Goal: Check status: Check status

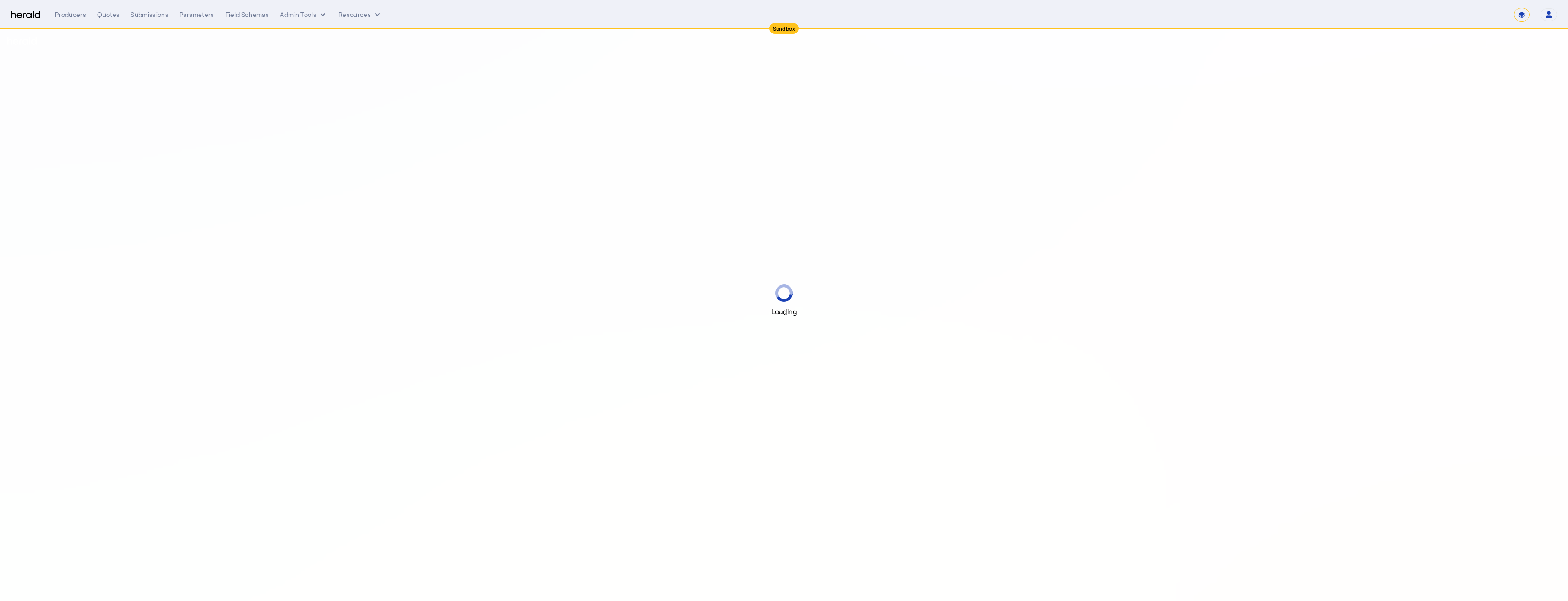
select select "*******"
select select "pfm_2v8p_herald_api"
select select "*******"
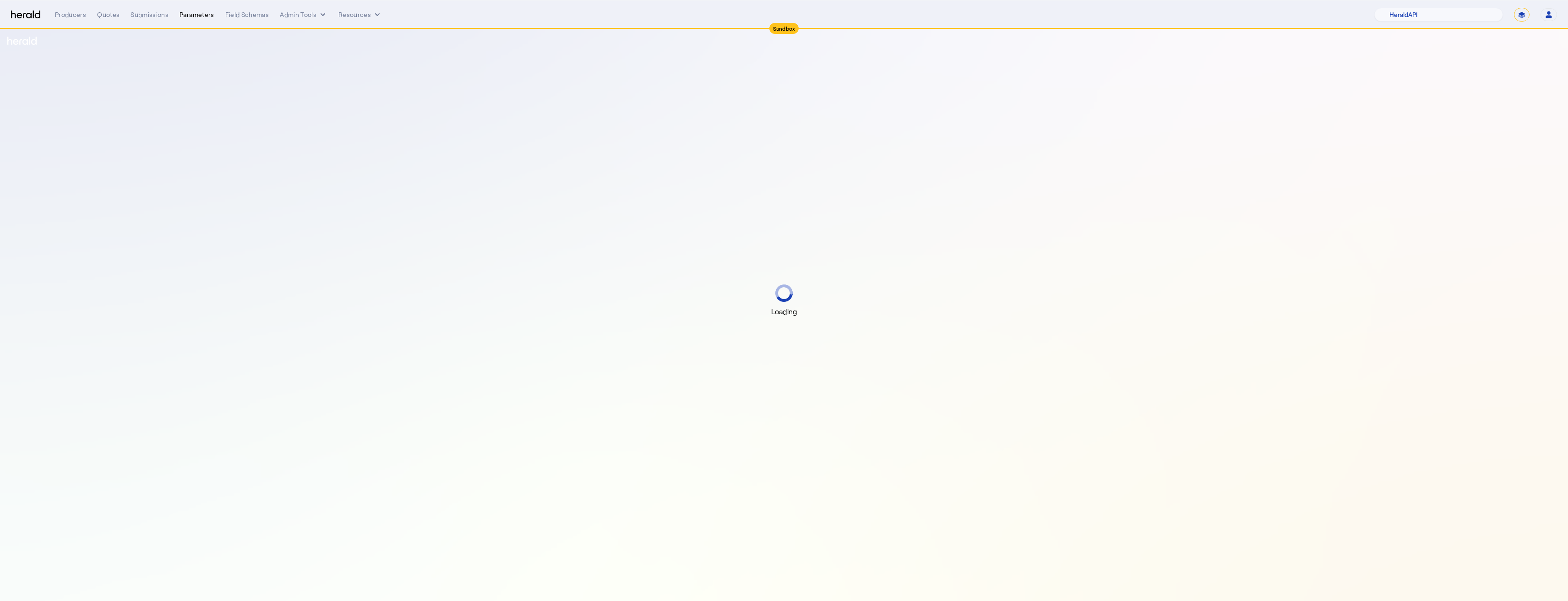
click at [209, 14] on div "Parameters" at bounding box center [196, 14] width 35 height 9
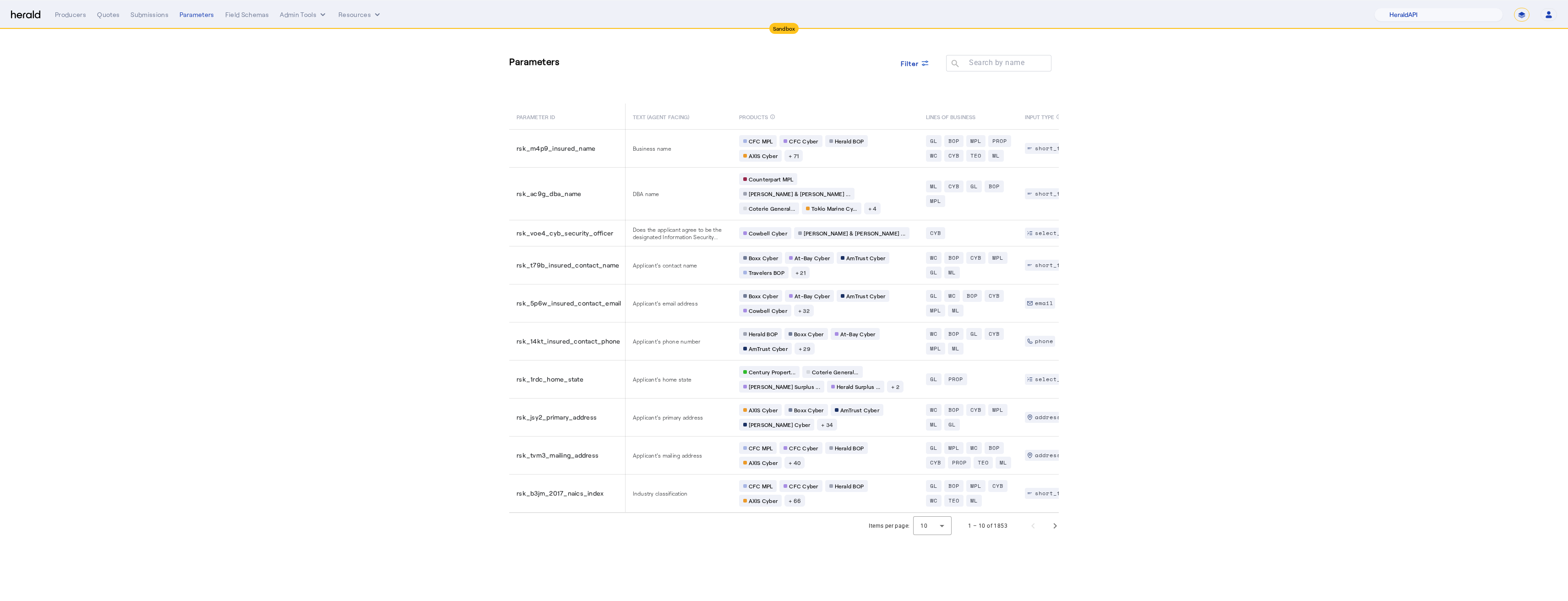
click at [152, 20] on div "Producers Quotes Submissions Parameters Field Schemas Admin Tools Resources 1Fo…" at bounding box center [806, 14] width 1502 height 14
click at [150, 14] on div "Submissions" at bounding box center [149, 14] width 38 height 9
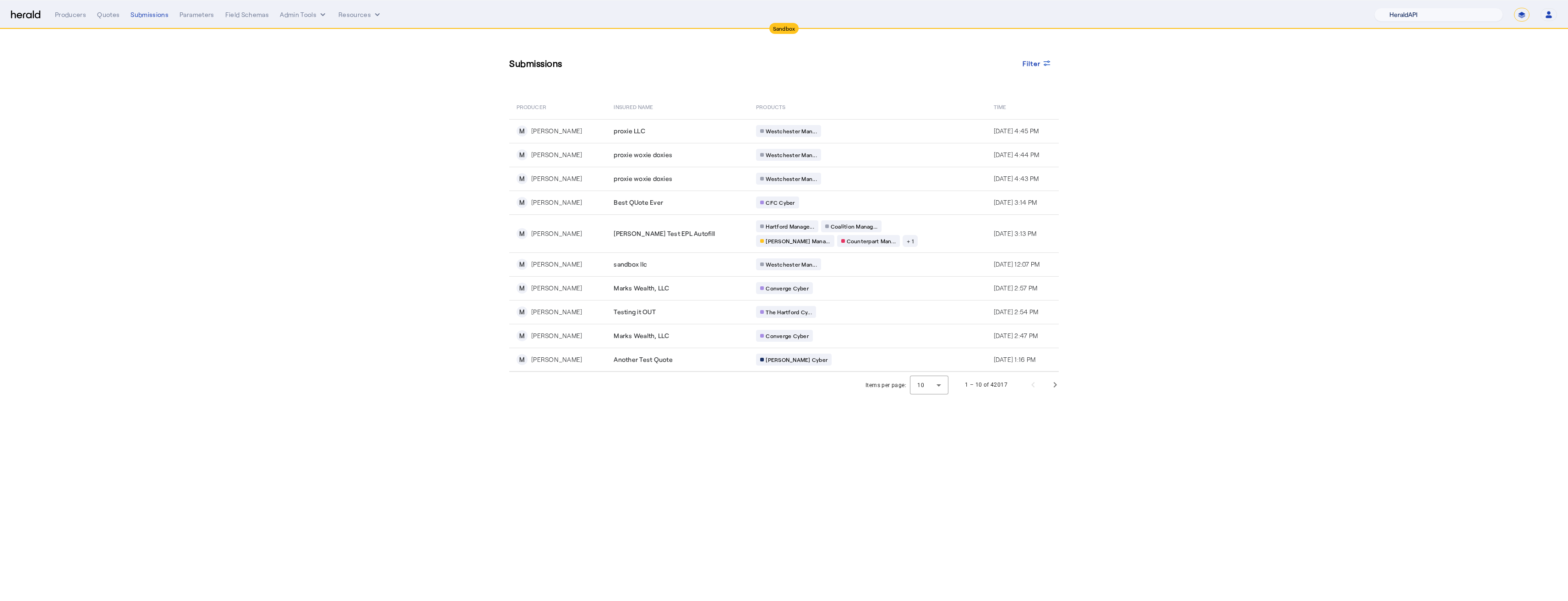
click at [1442, 13] on select "1Fort Acrisure Acturis Affinity Advisors Affinity Risk Agentero AmWins Anzen Ao…" at bounding box center [1438, 14] width 128 height 14
select select "pfm_129z_babbix"
click at [1399, 8] on select "1Fort Acrisure Acturis Affinity Advisors Affinity Risk Agentero AmWins Anzen Ao…" at bounding box center [1438, 14] width 128 height 14
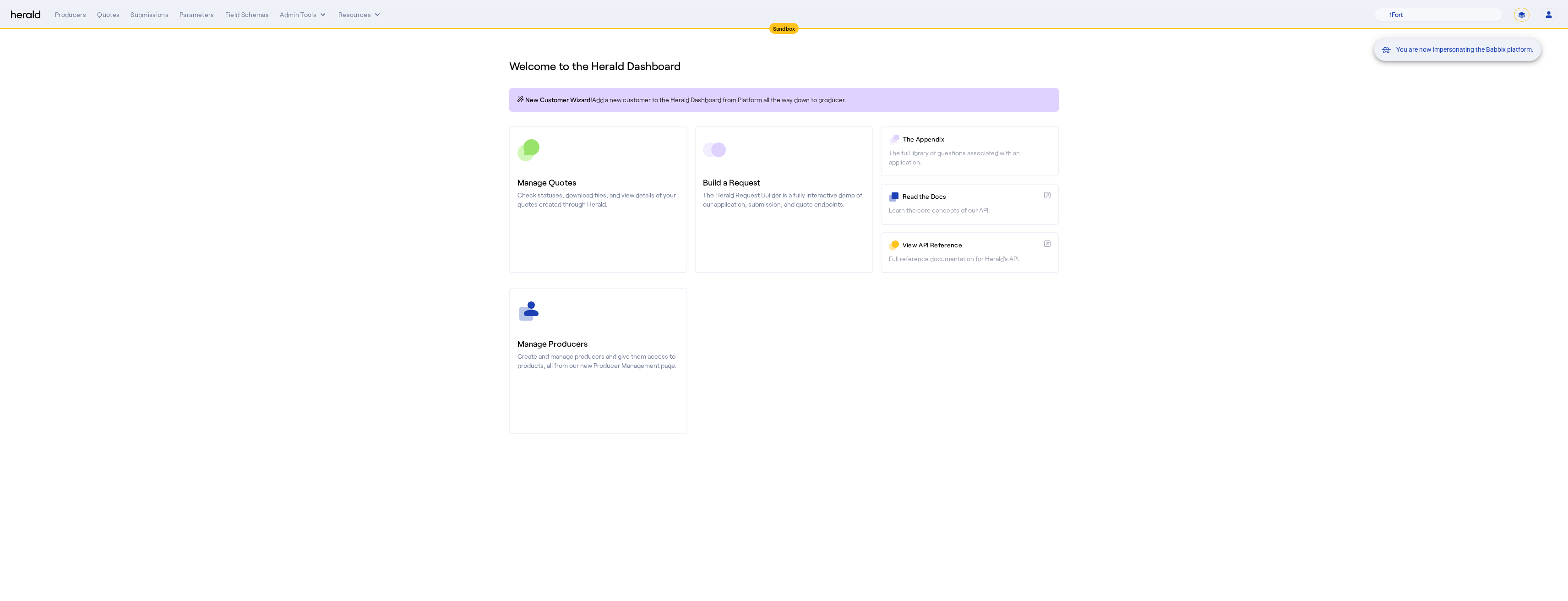
click at [155, 16] on div "You are now impersonating the Babbix platform." at bounding box center [784, 300] width 1568 height 601
click at [154, 16] on div "Submissions" at bounding box center [149, 14] width 38 height 9
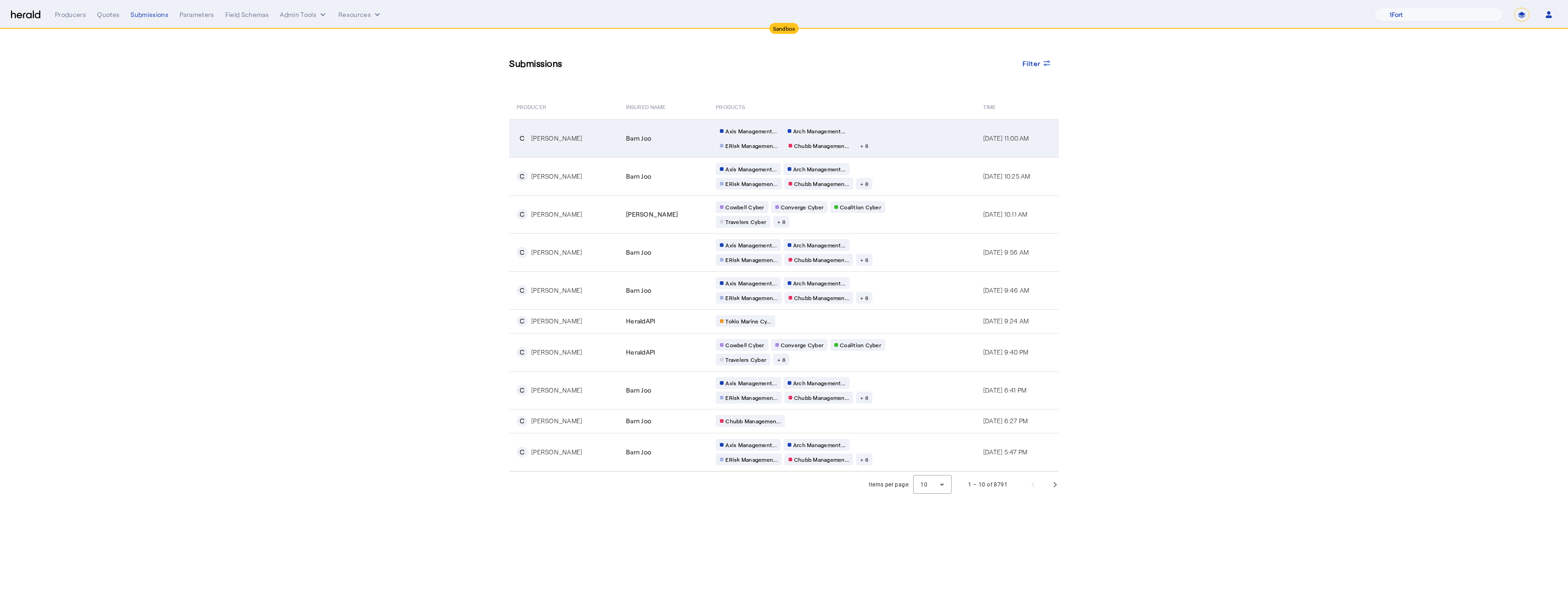
click at [592, 152] on td "C [PERSON_NAME]" at bounding box center [564, 138] width 110 height 38
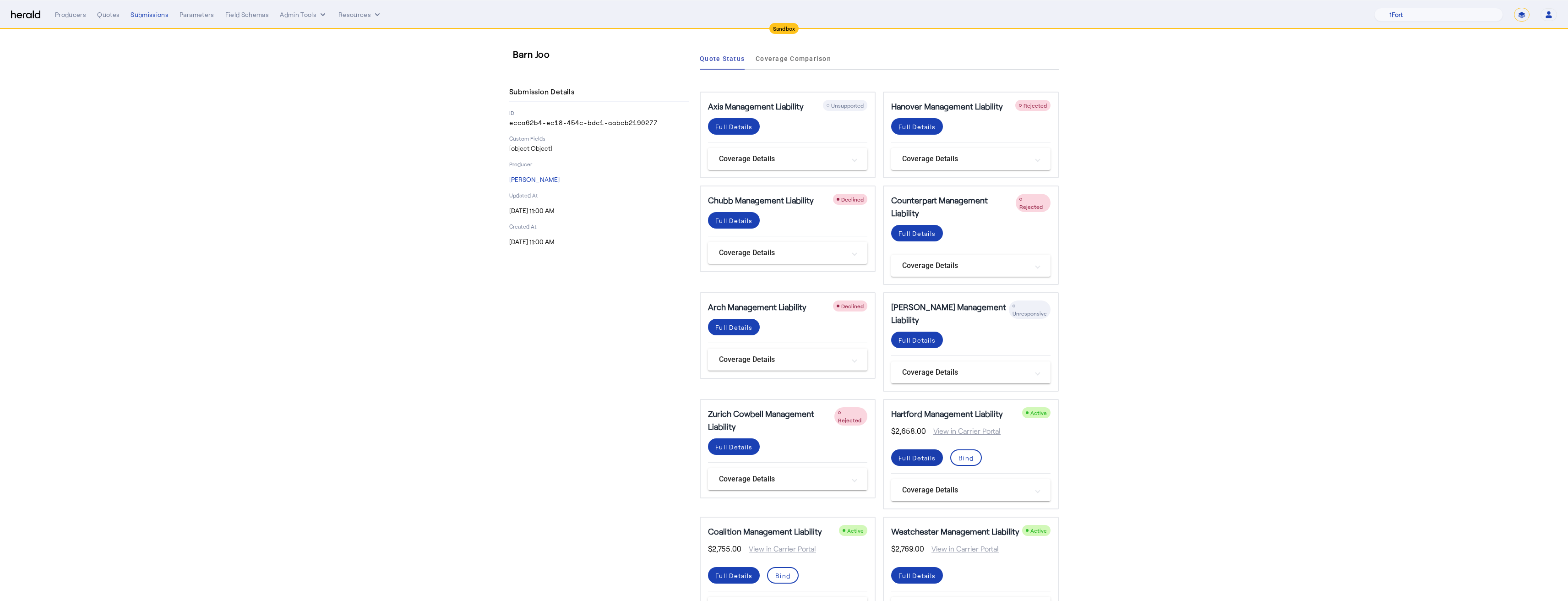
click at [913, 459] on div "Full Details" at bounding box center [917, 457] width 37 height 9
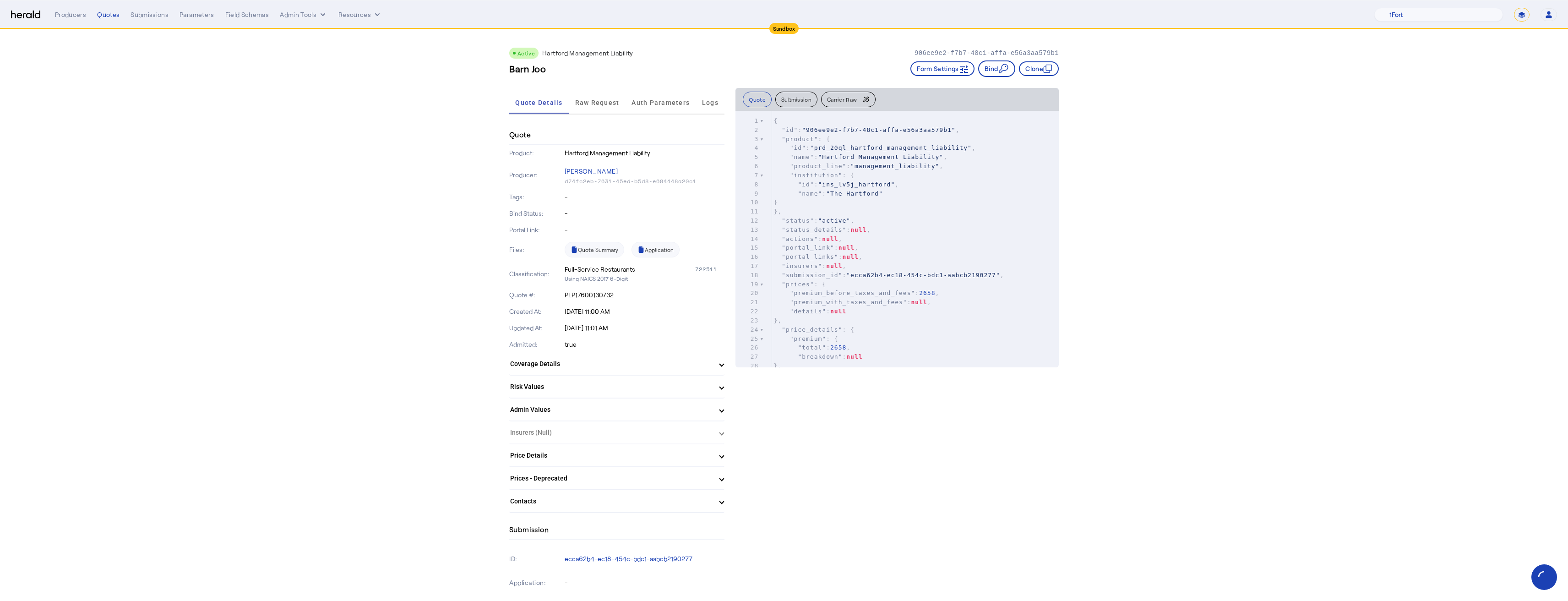
click at [826, 273] on span ""submission_id"" at bounding box center [812, 275] width 60 height 7
click at [845, 231] on span ""status_details"" at bounding box center [814, 229] width 65 height 7
type textarea "**********"
